Goal: Task Accomplishment & Management: Manage account settings

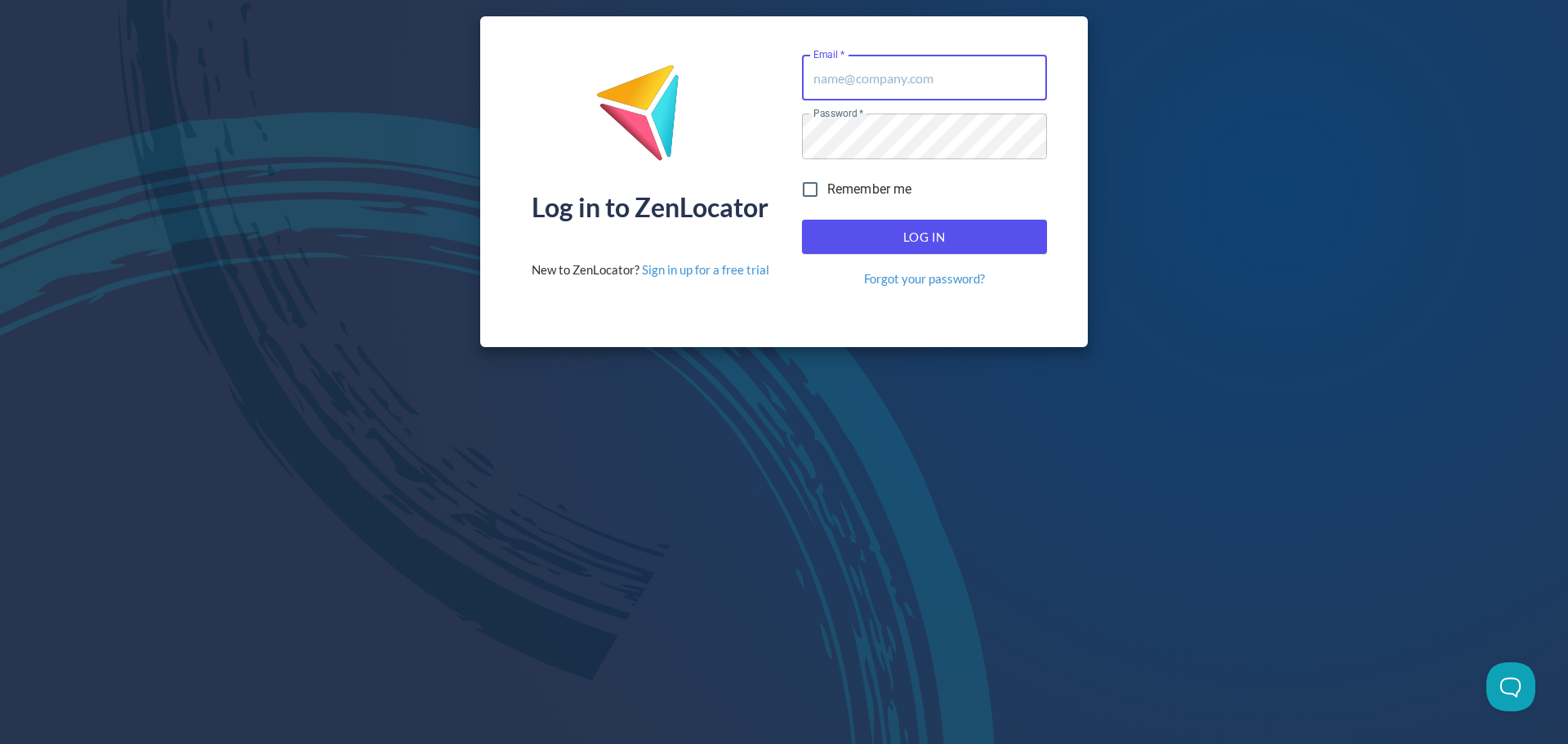
type input "donald.mckay@hemaalliance.com"
click at [861, 239] on span "Log In" at bounding box center [925, 236] width 209 height 21
type input "donald.mckay@hemaalliance.com"
click at [955, 238] on span "Log In" at bounding box center [925, 236] width 209 height 21
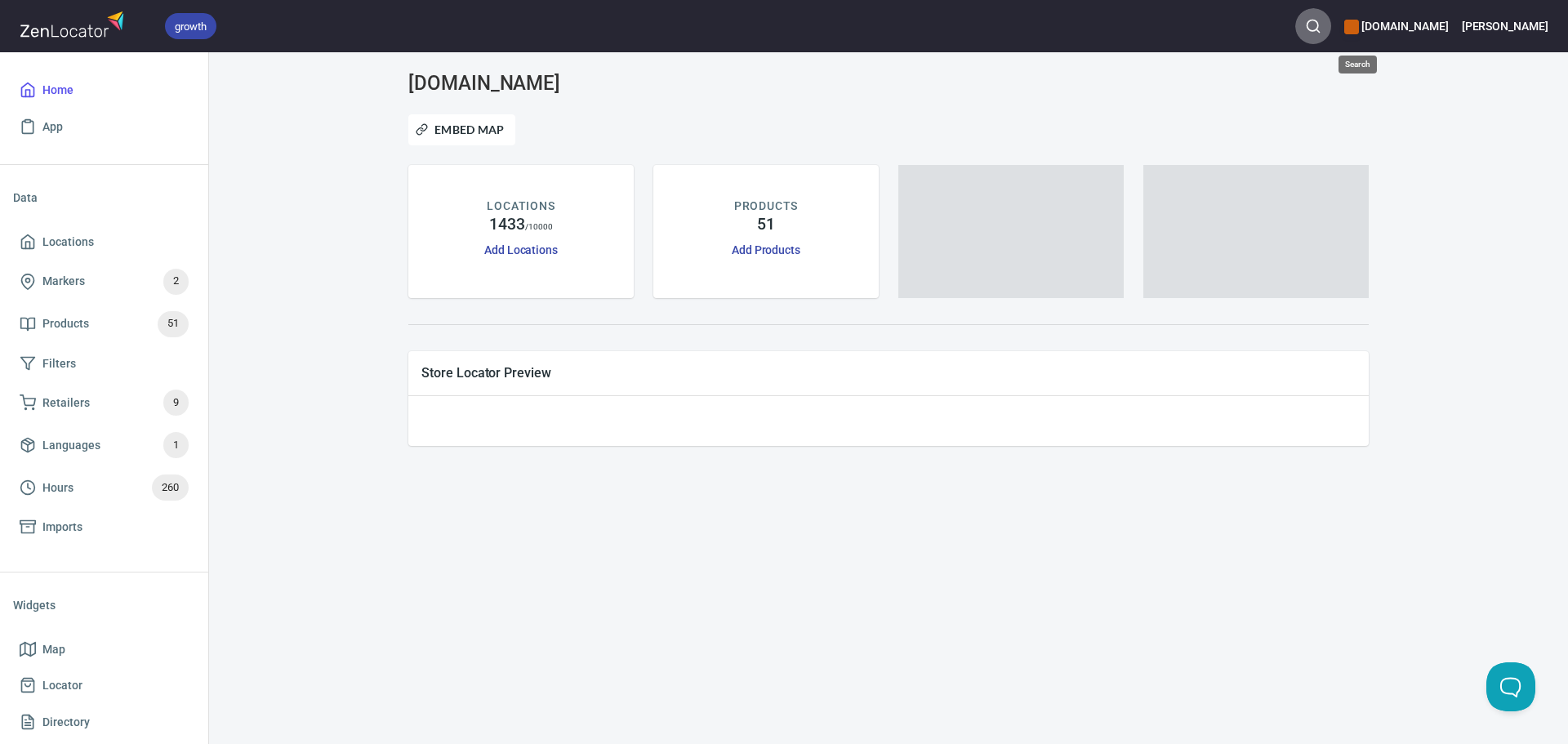
click at [1318, 31] on circle "button" at bounding box center [1313, 25] width 11 height 11
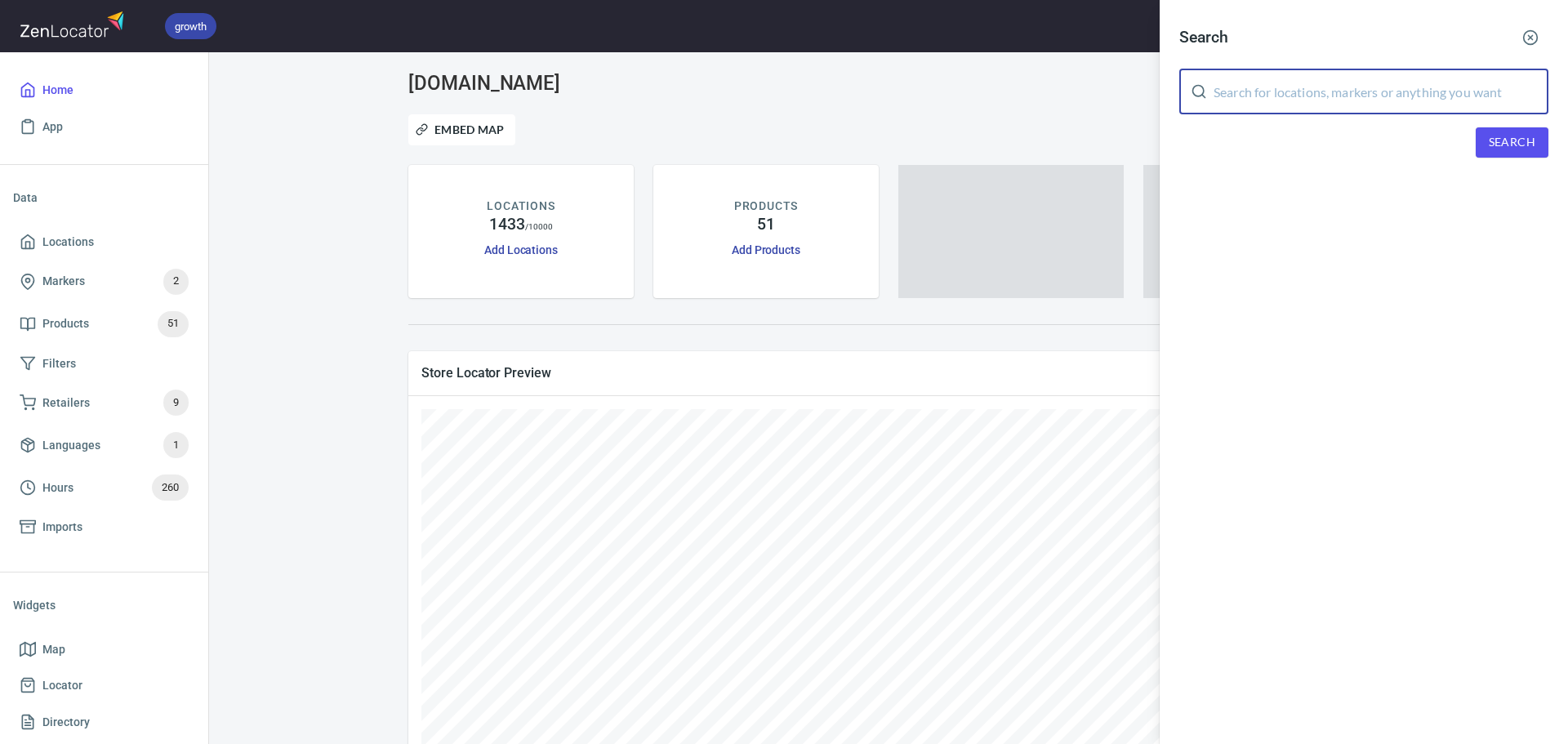
click at [1296, 86] on input "text" at bounding box center [1381, 91] width 335 height 46
type input "crossroad swords"
click at [1489, 135] on span "Search" at bounding box center [1513, 142] width 47 height 20
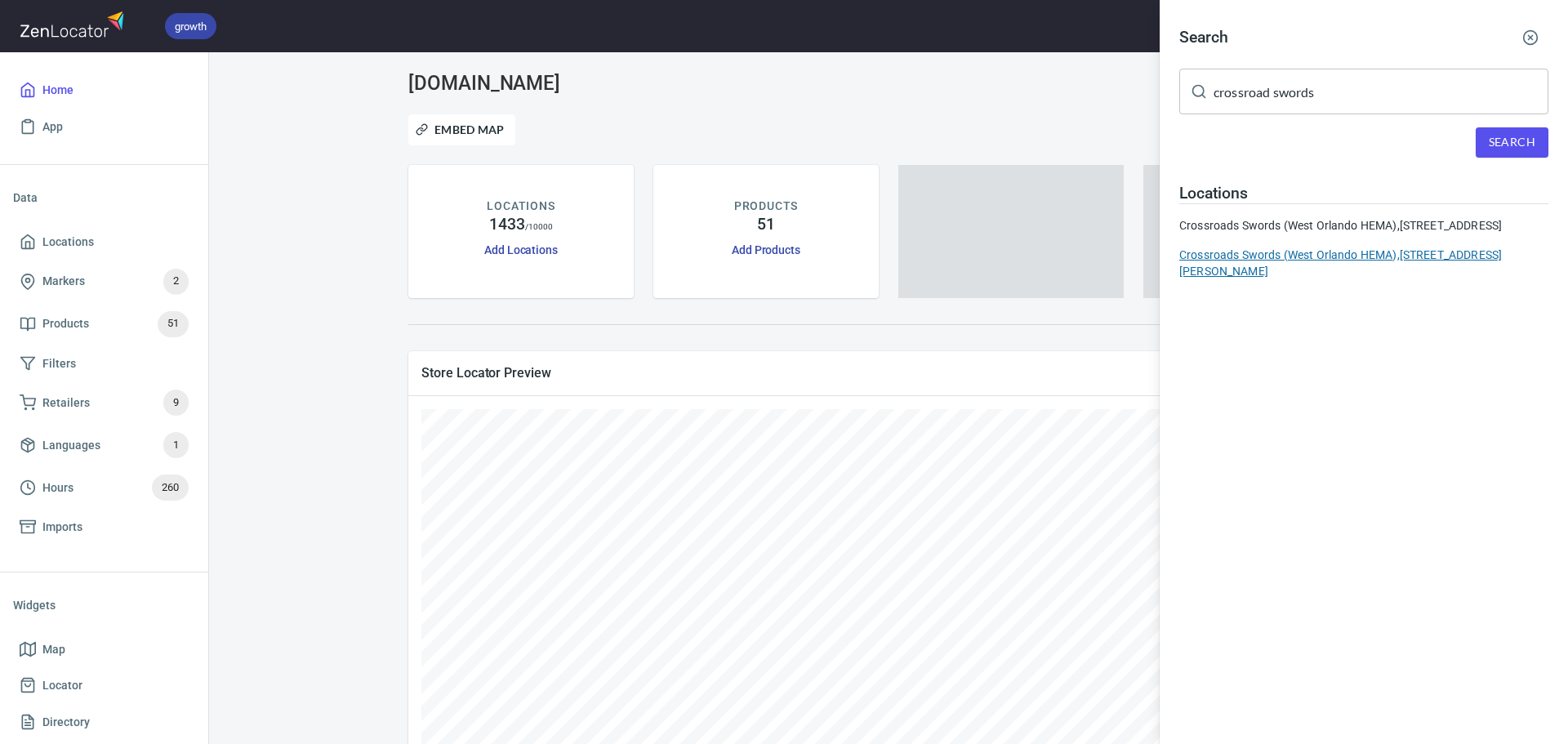
click at [1438, 270] on div "Crossroads Swords (West Orlando HEMA), 890 Carter Road, suite 150, Winter Garde…" at bounding box center [1364, 263] width 369 height 33
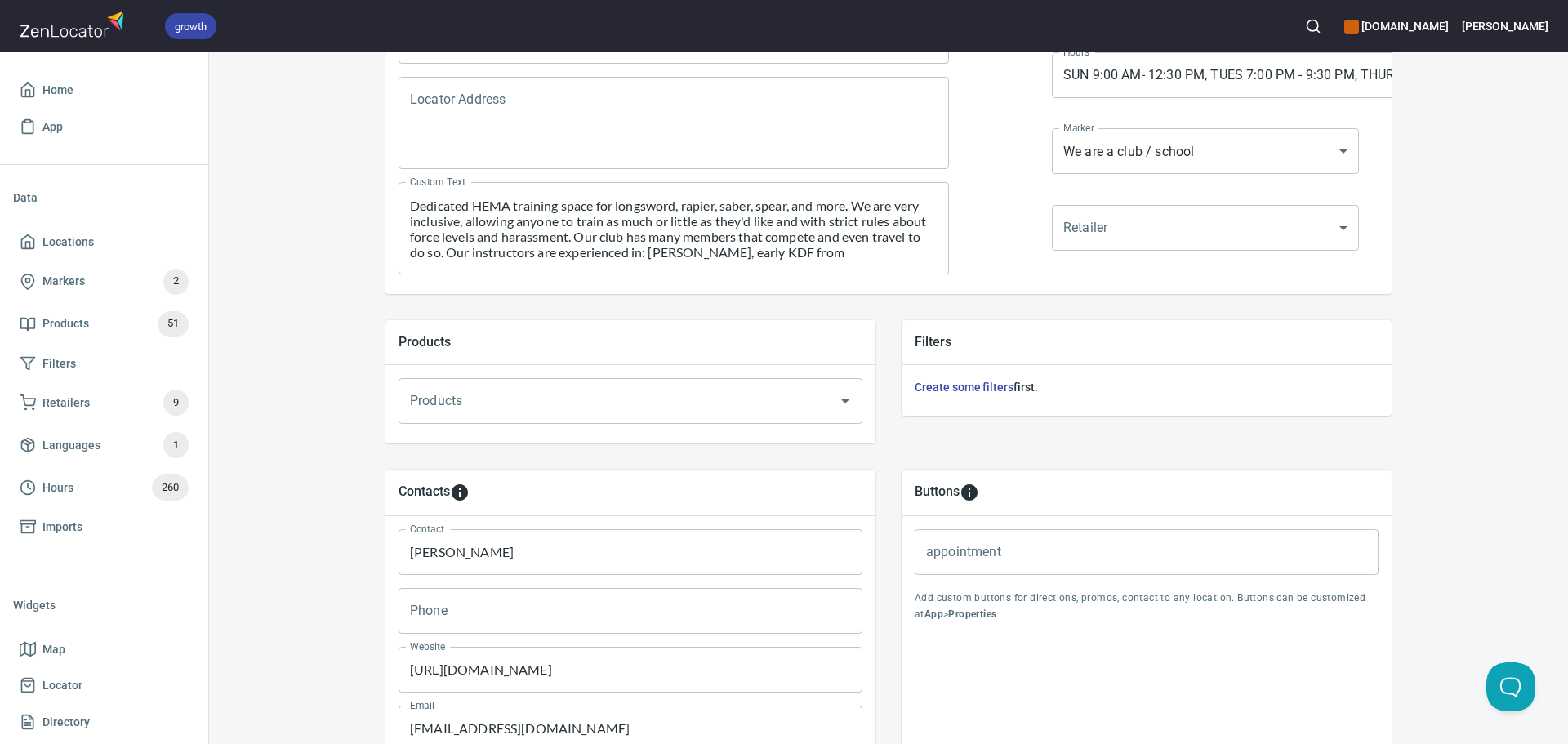
scroll to position [558, 0]
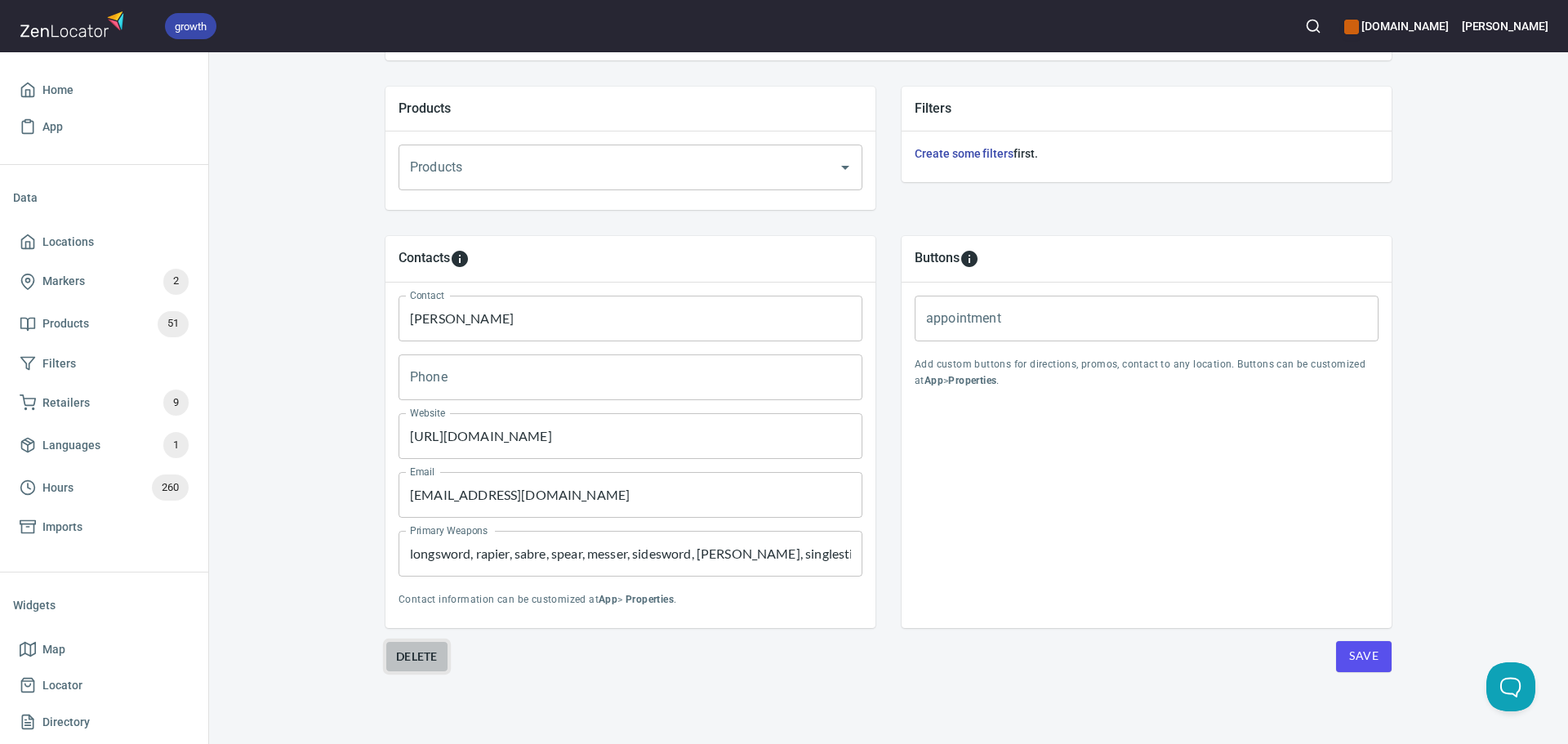
click at [415, 659] on span "Delete" at bounding box center [417, 656] width 42 height 19
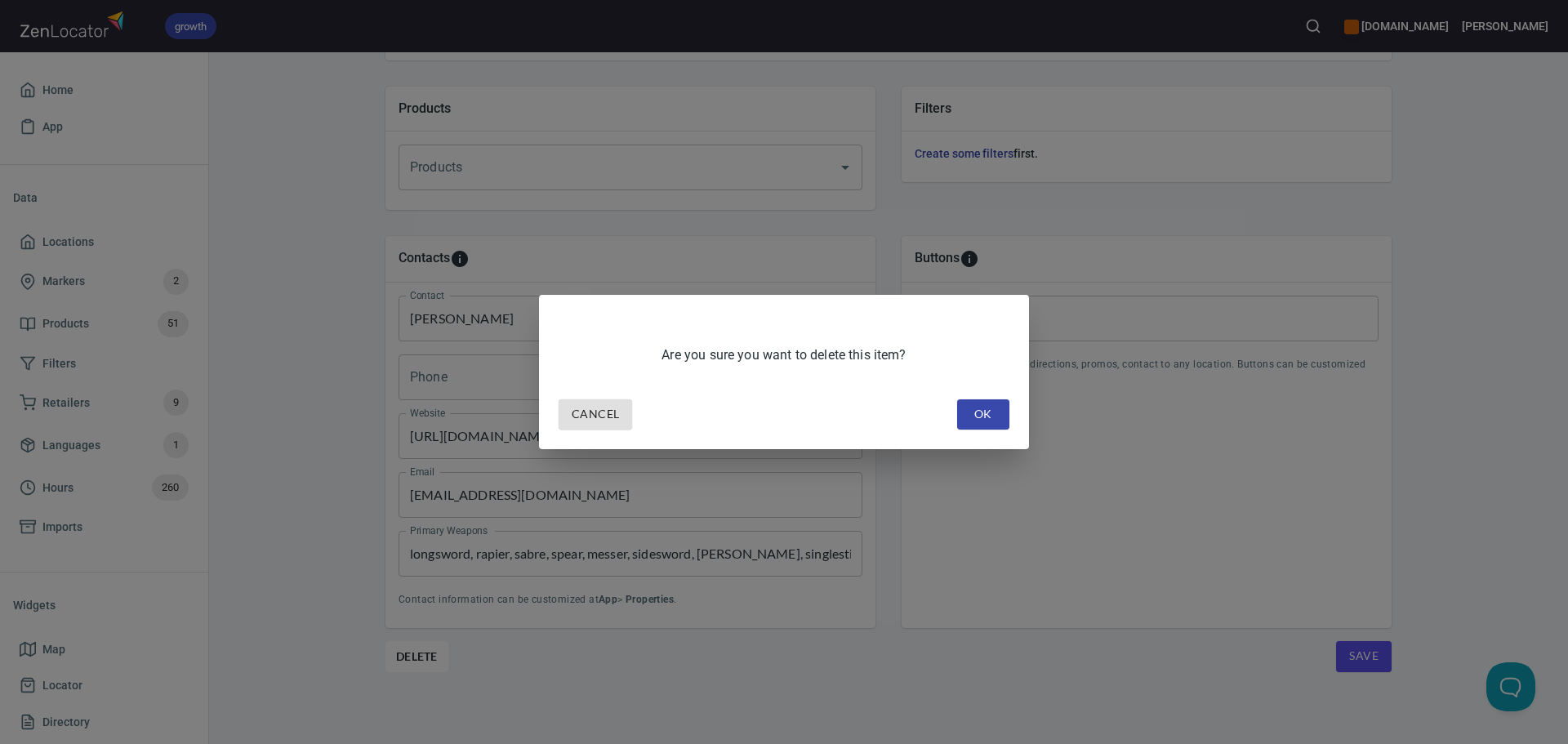
click at [986, 411] on span "OK" at bounding box center [983, 414] width 26 height 20
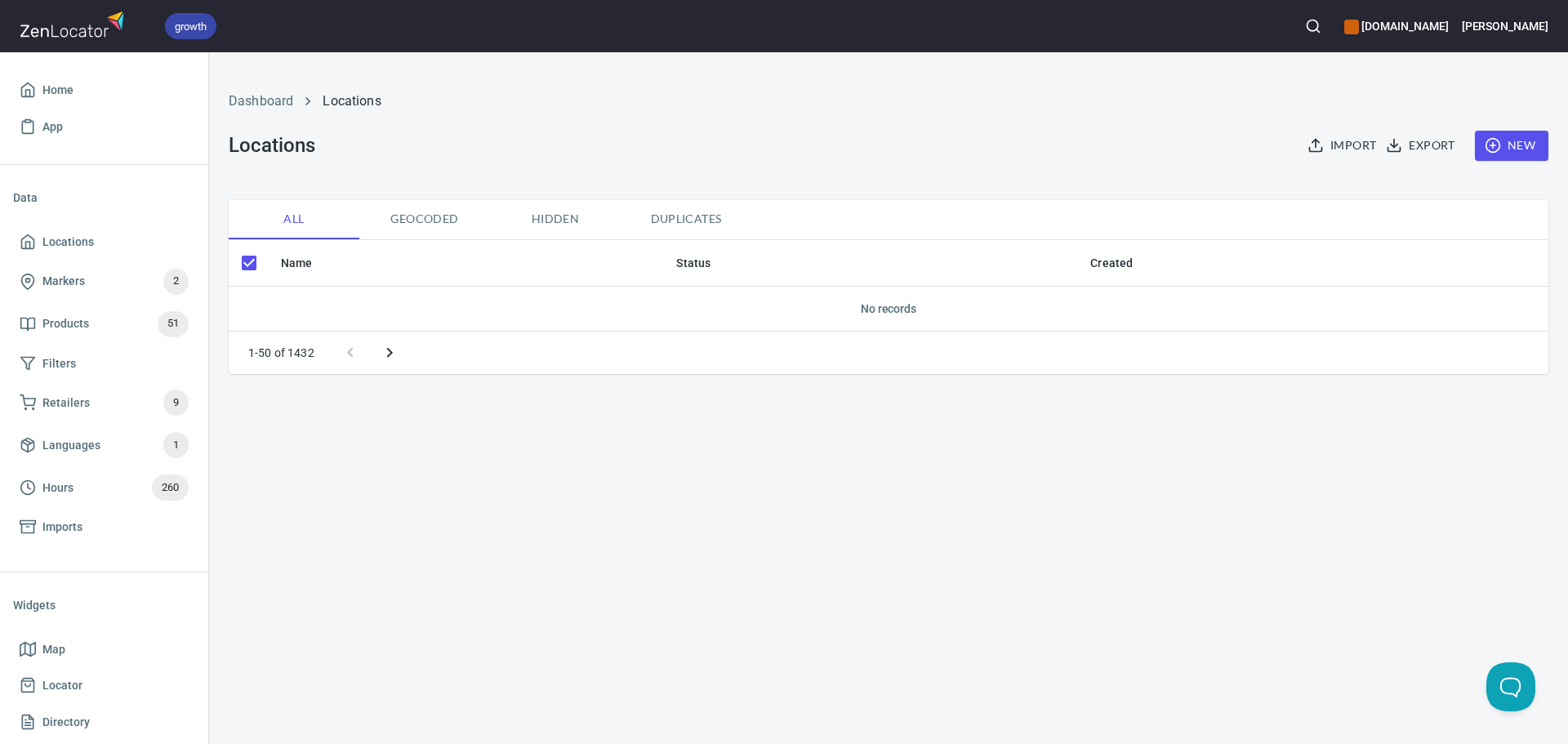
checkbox input "false"
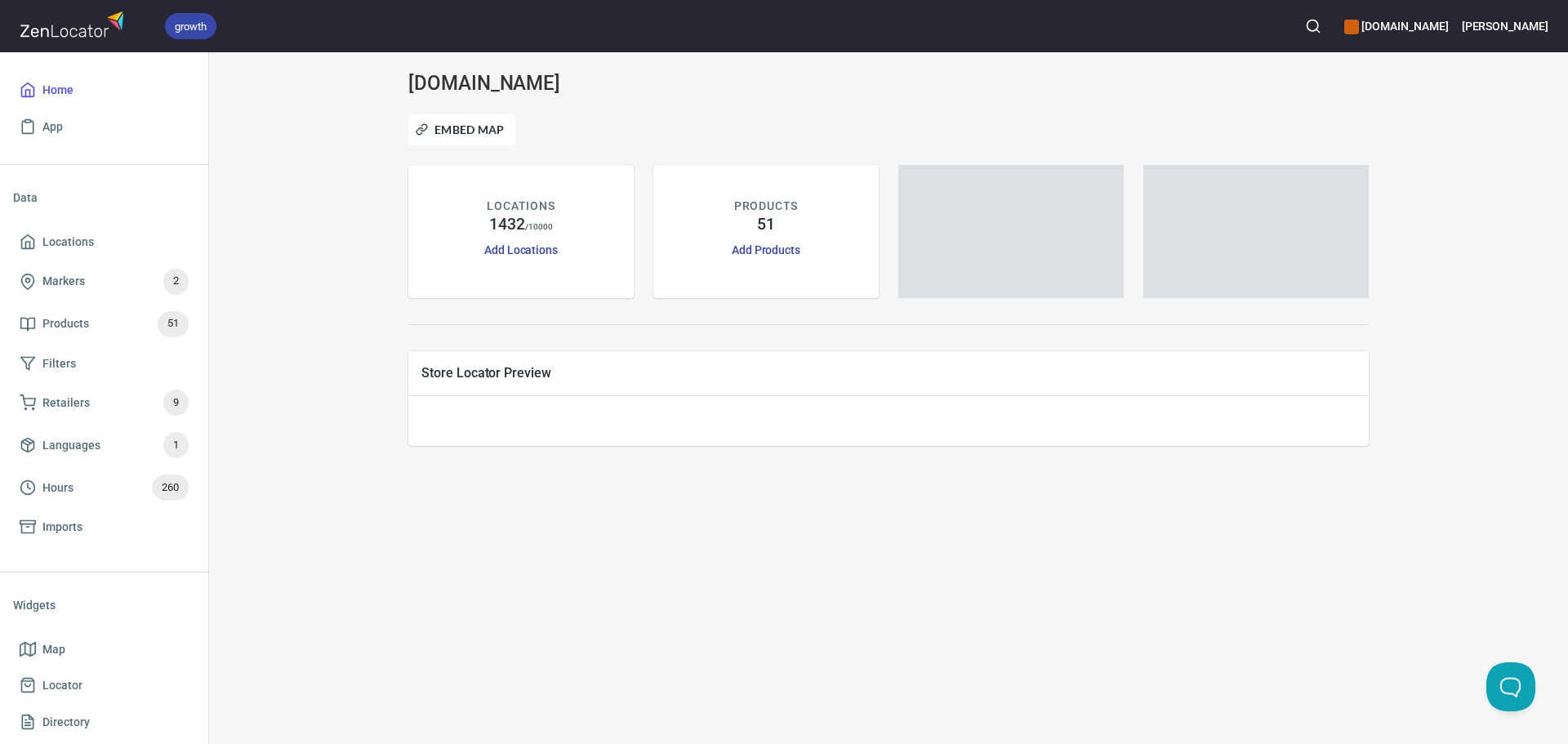
click at [1318, 30] on circle "button" at bounding box center [1313, 25] width 11 height 11
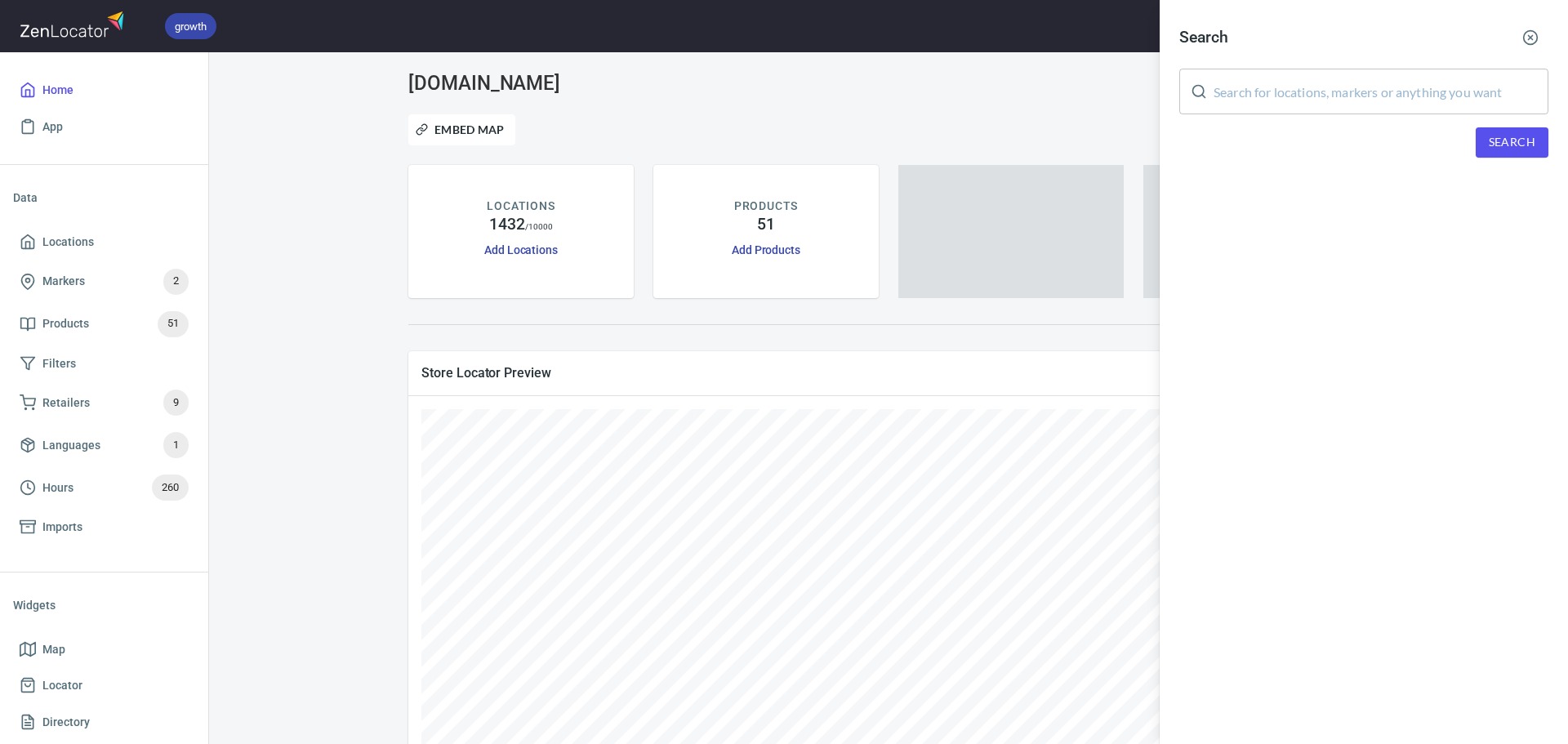
click at [1336, 85] on input "text" at bounding box center [1381, 91] width 335 height 46
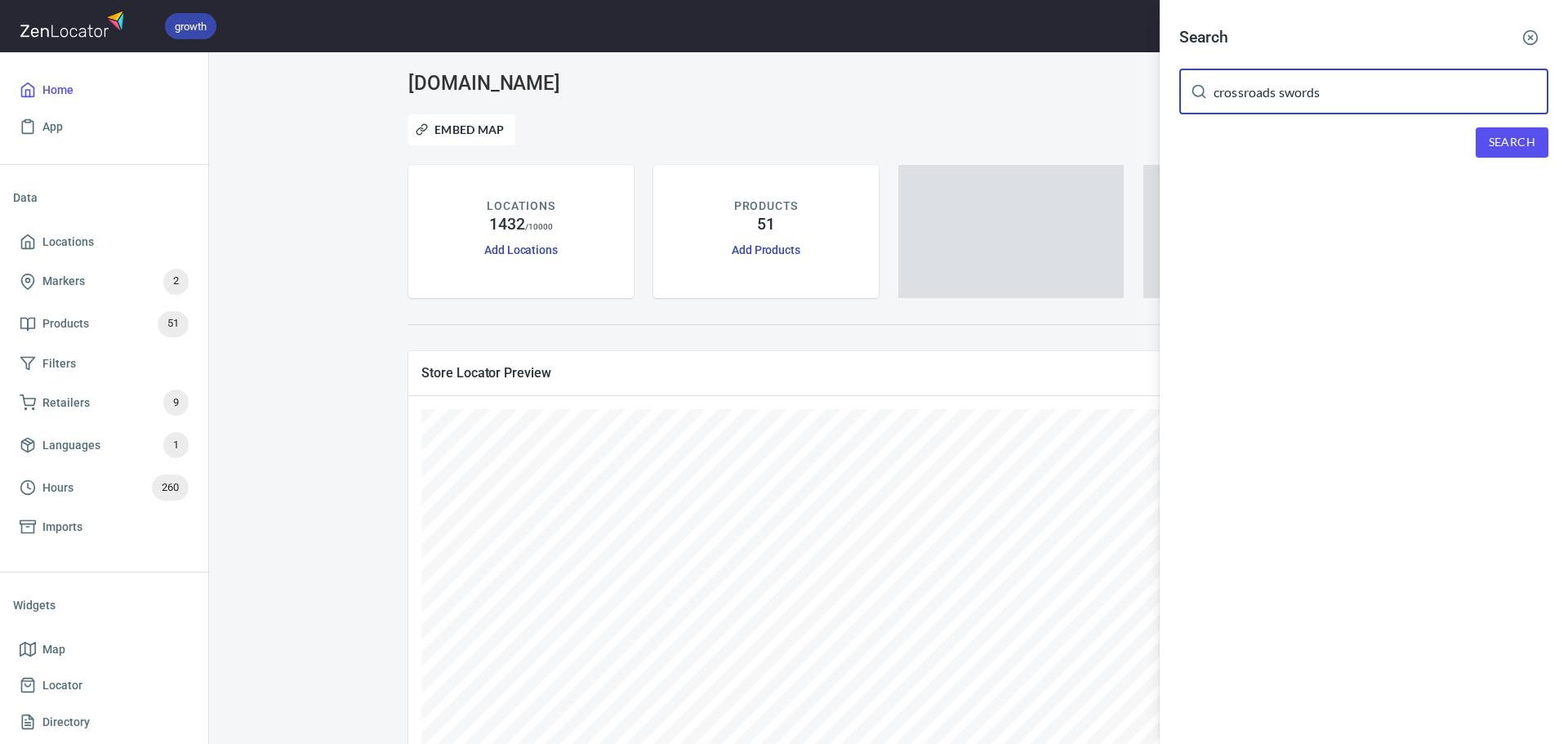
type input "crossroads swords"
click at [1493, 141] on span "Search" at bounding box center [1513, 142] width 47 height 20
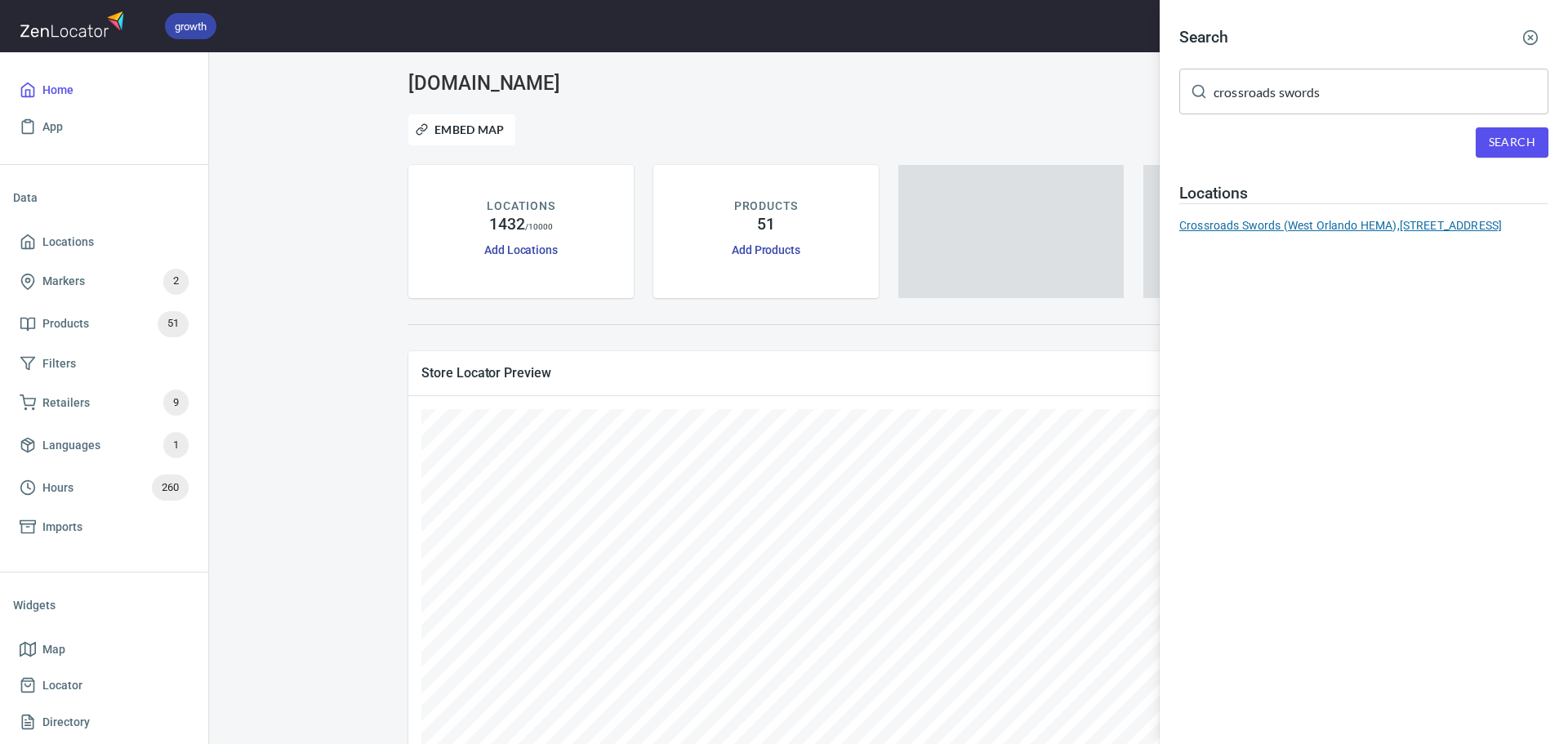
click at [1309, 218] on div "Crossroads Swords ([GEOGRAPHIC_DATA]), [STREET_ADDRESS]" at bounding box center [1364, 226] width 369 height 17
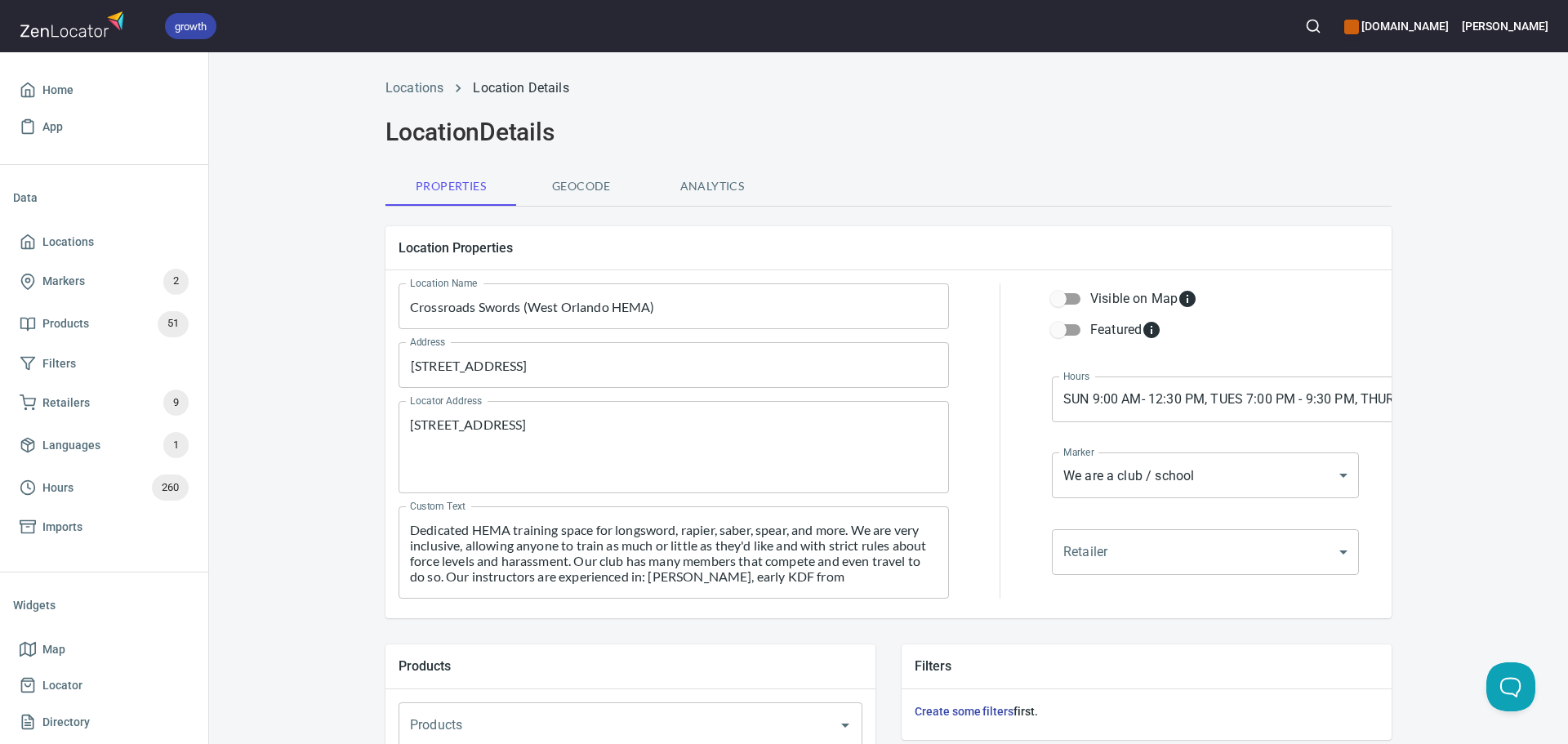
click at [594, 195] on span "Geocode" at bounding box center [582, 187] width 111 height 20
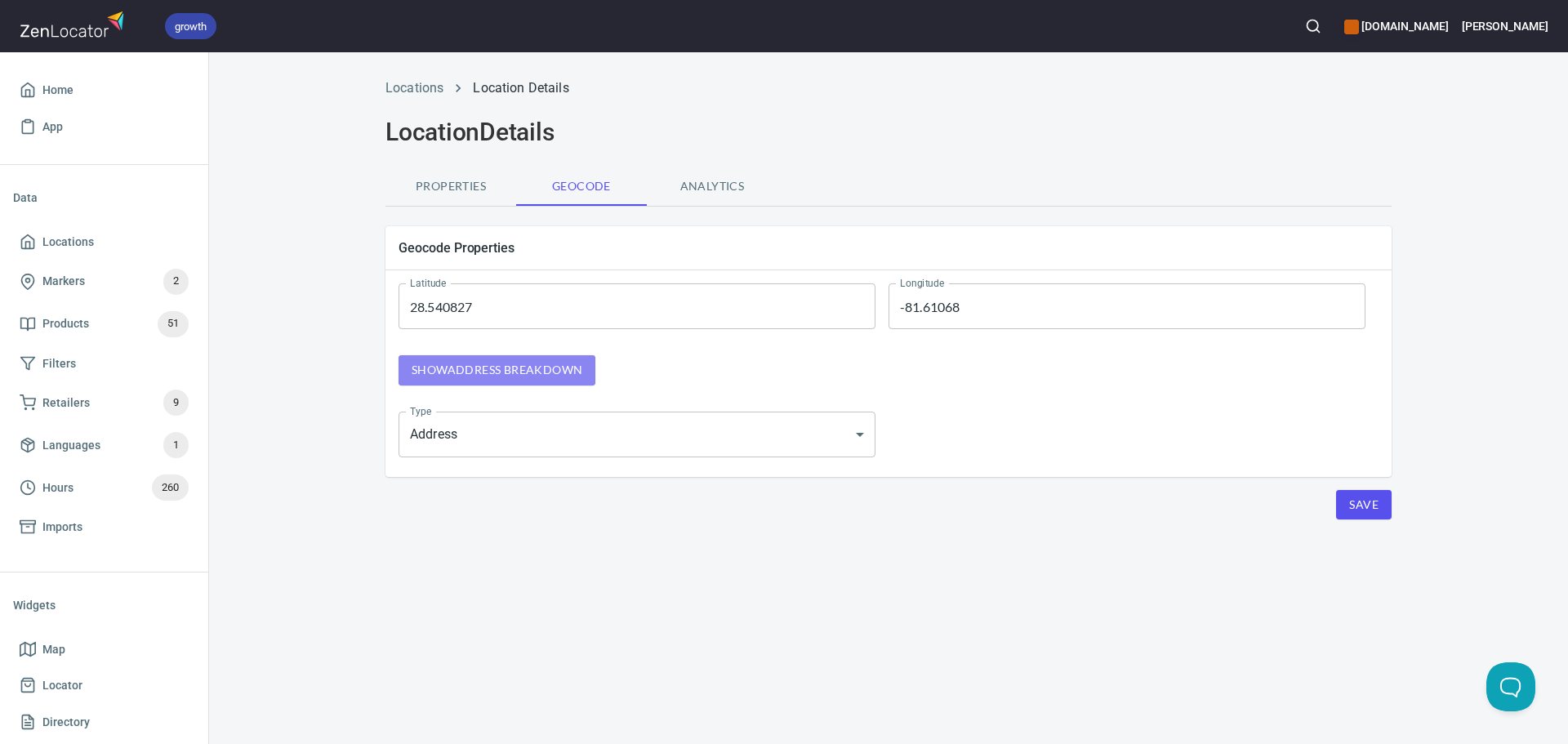
click at [541, 362] on span "Show address breakdown" at bounding box center [497, 370] width 171 height 20
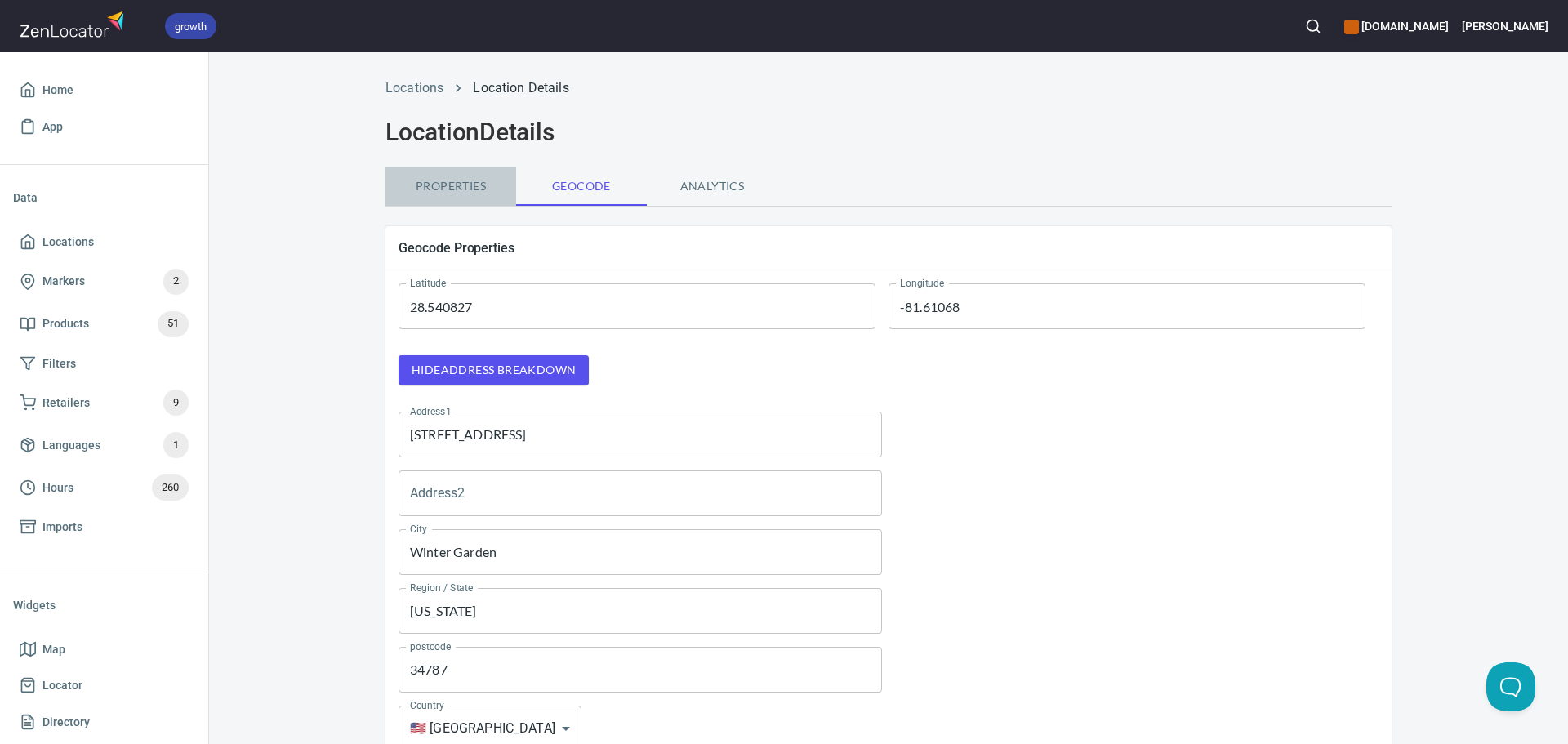
click at [469, 183] on span "Properties" at bounding box center [450, 187] width 111 height 20
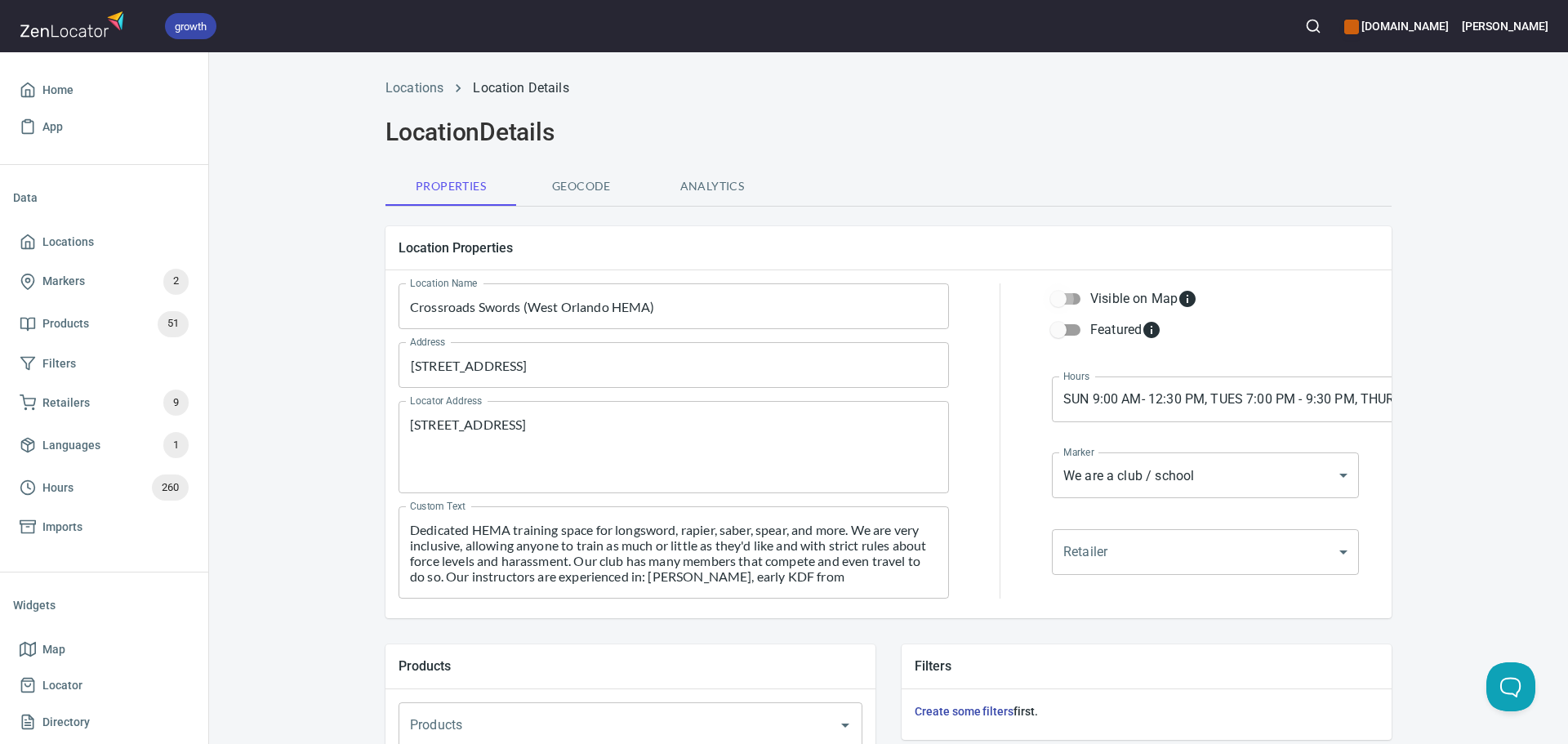
click at [1063, 302] on input "Visible on Map" at bounding box center [1058, 299] width 93 height 31
checkbox input "true"
click at [1384, 313] on div "Location Name Crossroads Swords ([GEOGRAPHIC_DATA] HEMA) Location Name Address …" at bounding box center [889, 444] width 1007 height 348
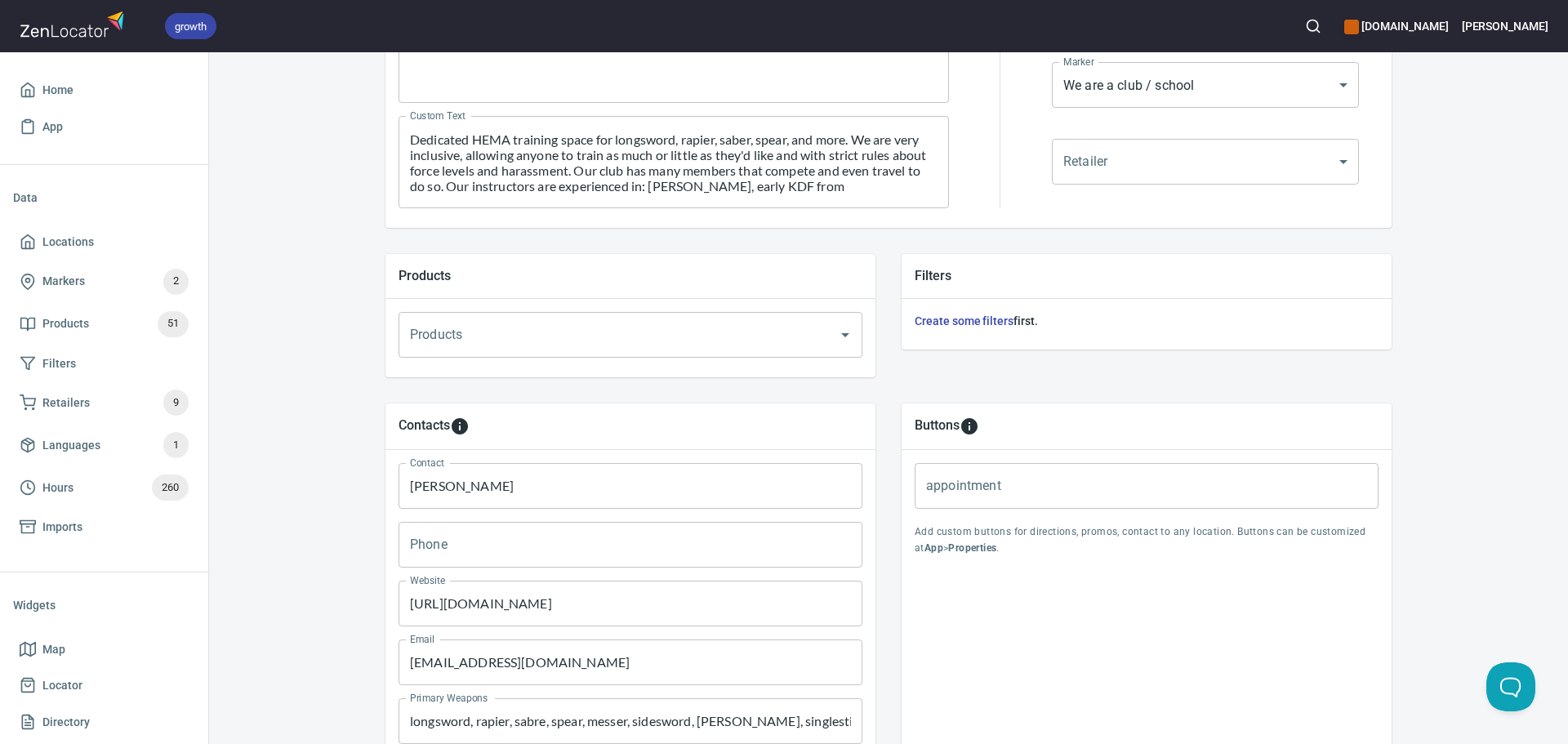
scroll to position [558, 0]
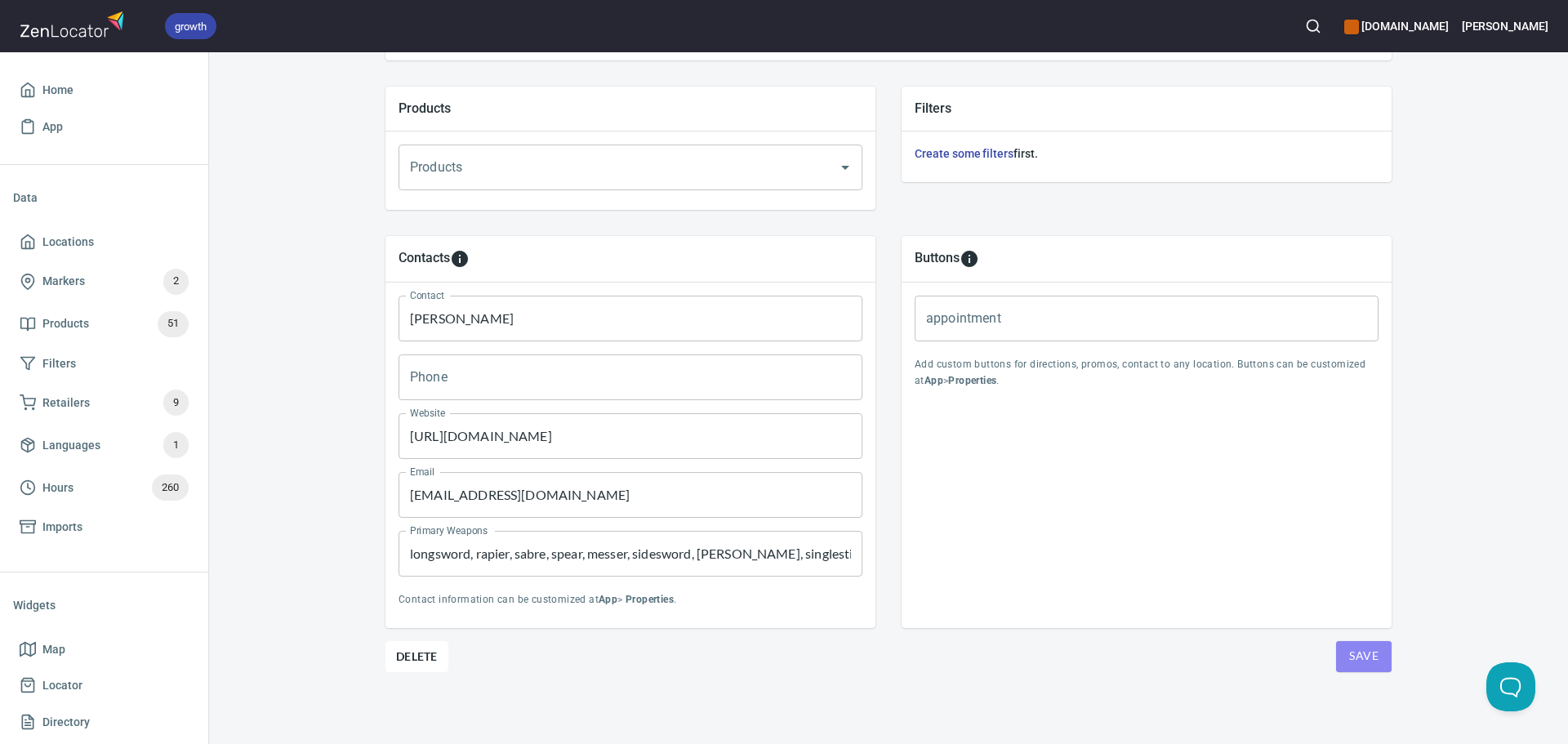
click at [1356, 664] on span "Save" at bounding box center [1364, 656] width 29 height 20
